Goal: Task Accomplishment & Management: Use online tool/utility

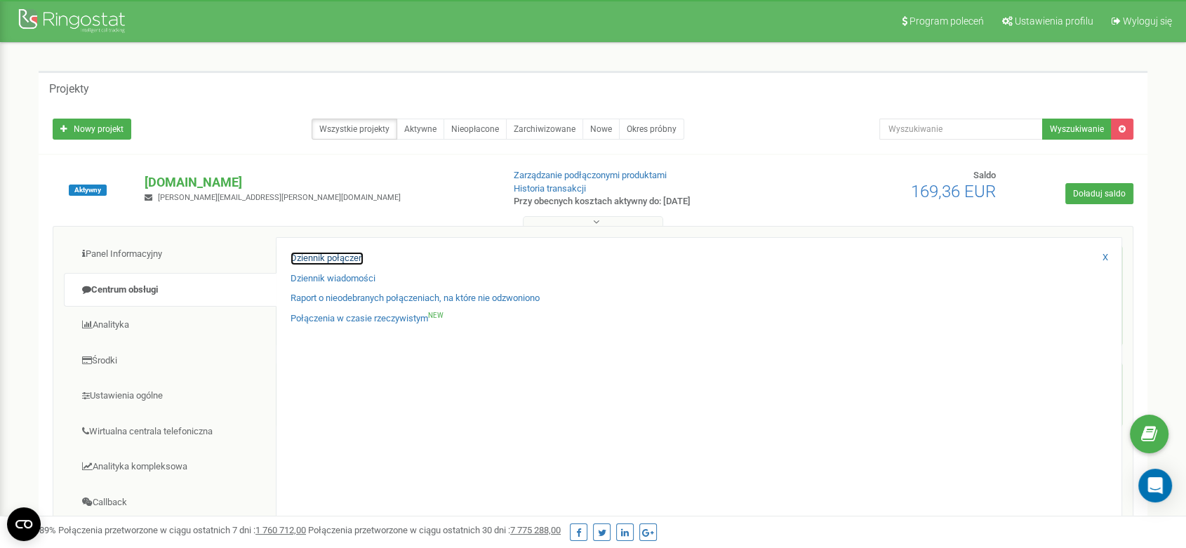
click at [340, 256] on link "Dziennik połączeń" at bounding box center [327, 258] width 73 height 13
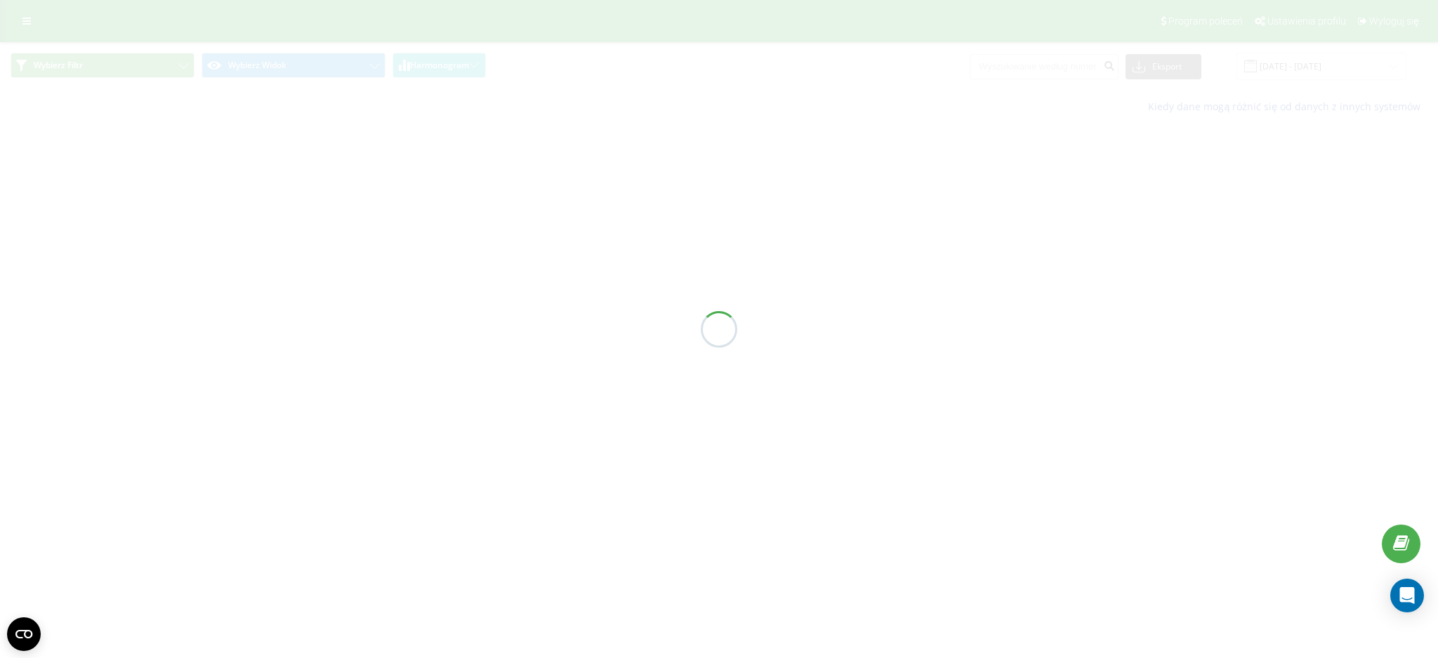
click at [865, 359] on div at bounding box center [719, 329] width 1438 height 658
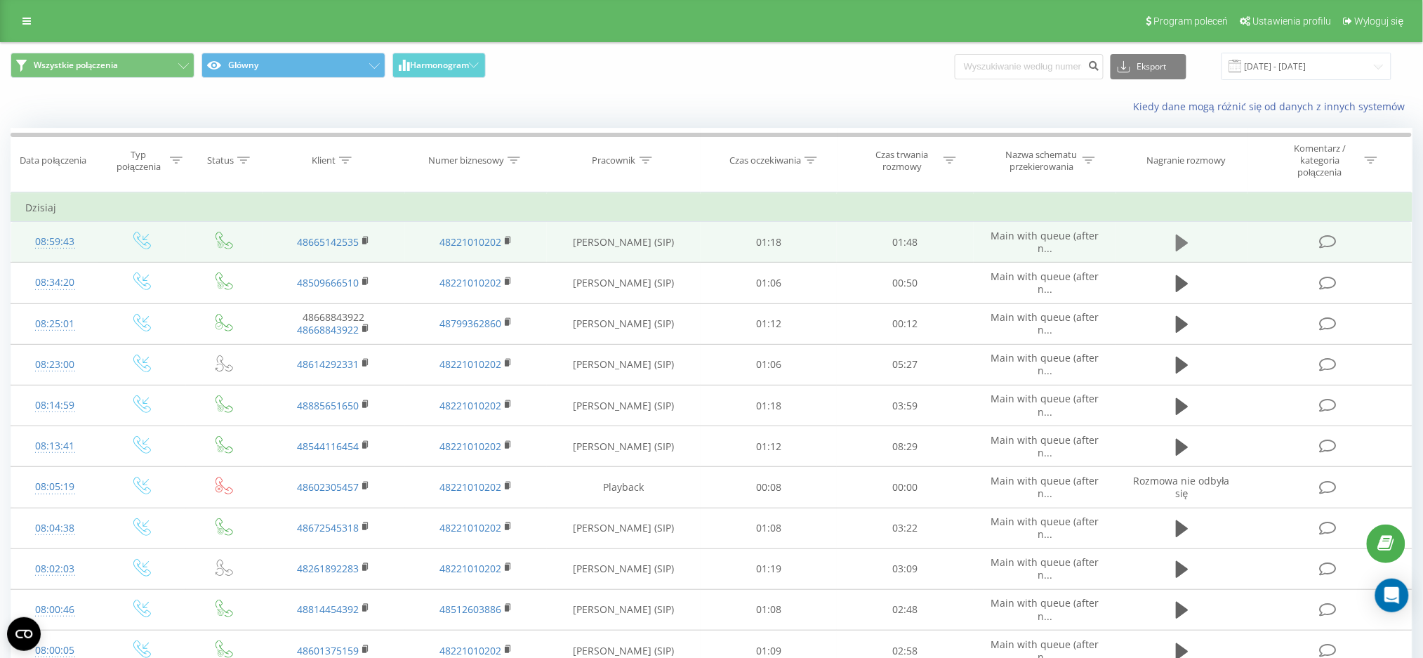
click at [1181, 236] on icon at bounding box center [1182, 243] width 13 height 20
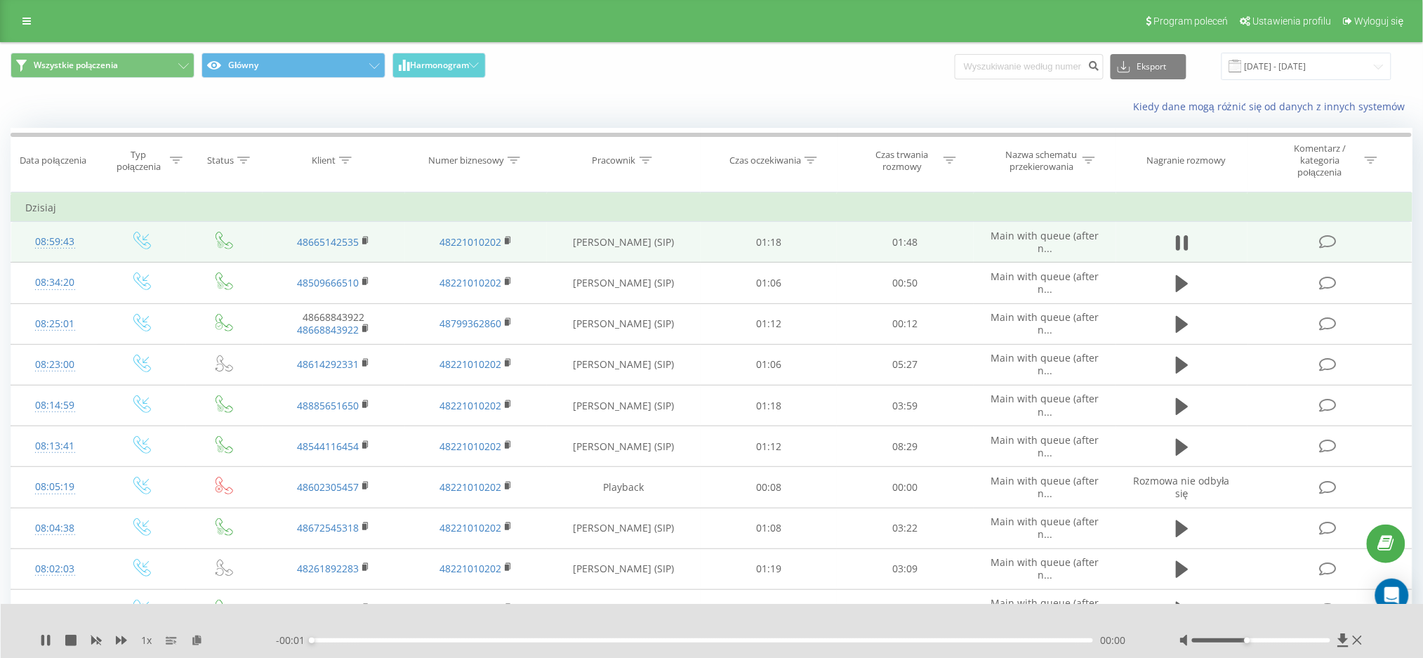
drag, startPoint x: 1259, startPoint y: 639, endPoint x: 1241, endPoint y: 639, distance: 17.6
click at [1241, 639] on div at bounding box center [1261, 640] width 138 height 4
click at [343, 637] on div "- 01:45 00:03 00:03" at bounding box center [710, 640] width 868 height 14
click at [351, 644] on div "- 01:44 00:04 00:04" at bounding box center [710, 640] width 868 height 14
click at [364, 635] on div "- 01:44 00:04 00:04" at bounding box center [710, 640] width 868 height 14
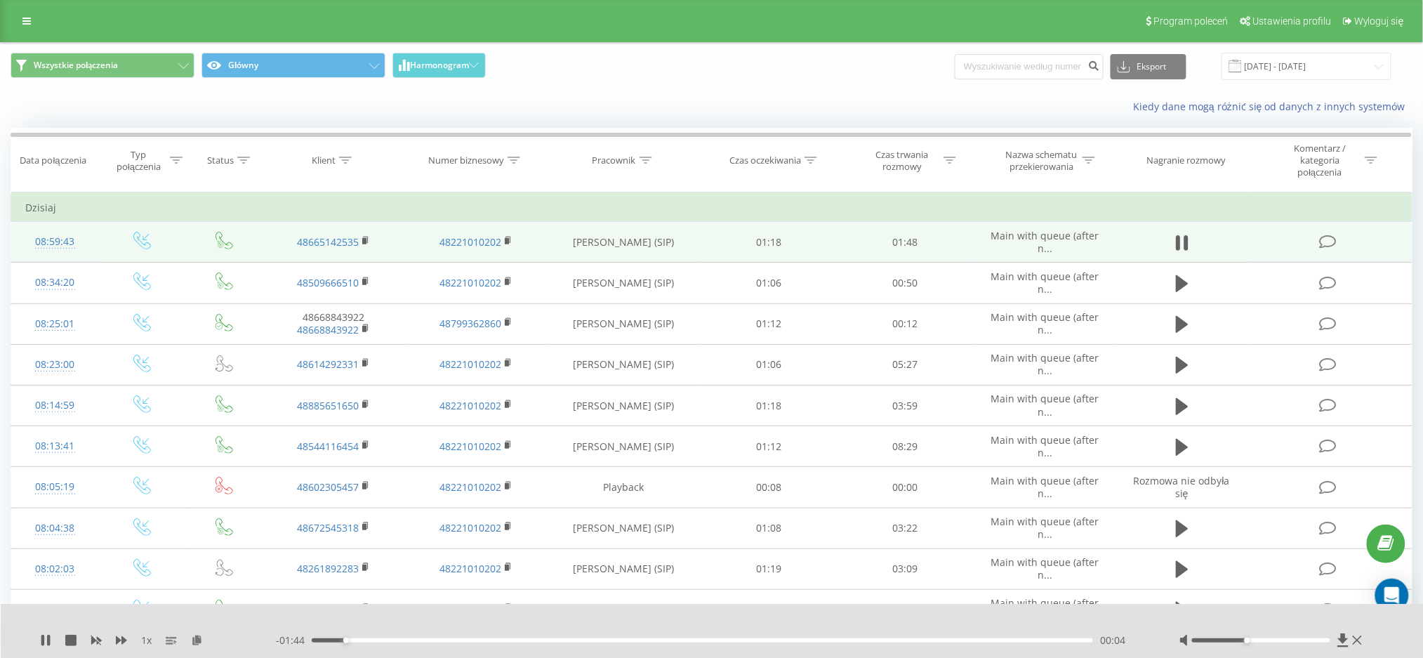
click at [375, 638] on div "00:04" at bounding box center [702, 640] width 781 height 4
click at [414, 639] on div "00:09" at bounding box center [702, 640] width 781 height 4
click at [445, 642] on div "00:18" at bounding box center [702, 640] width 781 height 4
drag, startPoint x: 1244, startPoint y: 640, endPoint x: 1284, endPoint y: 640, distance: 40.0
click at [1284, 640] on div at bounding box center [1261, 640] width 138 height 4
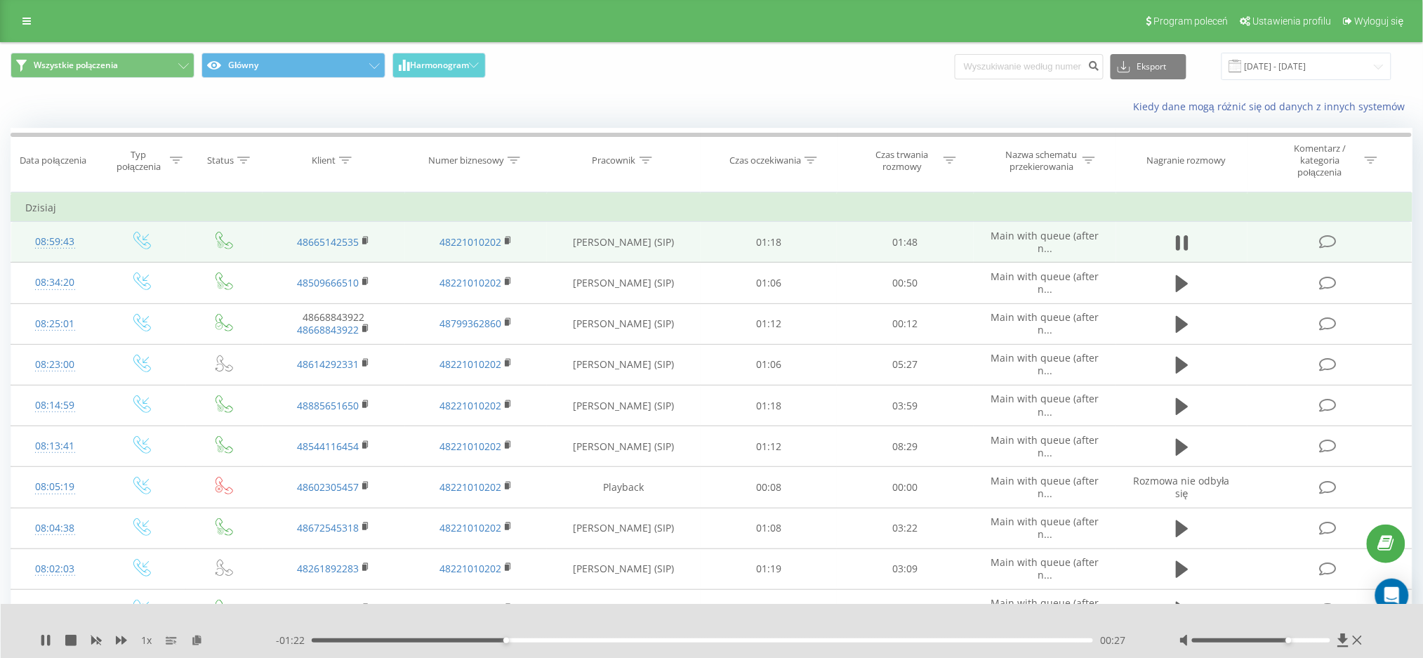
click at [53, 644] on div "1 x" at bounding box center [158, 640] width 236 height 14
click at [51, 645] on div "1 x" at bounding box center [158, 640] width 236 height 14
click at [48, 645] on icon at bounding box center [48, 640] width 3 height 11
click at [23, 90] on div "Kiedy dane mogą różnić się od danych z innych systemów" at bounding box center [711, 107] width 1421 height 34
